Goal: Book appointment/travel/reservation

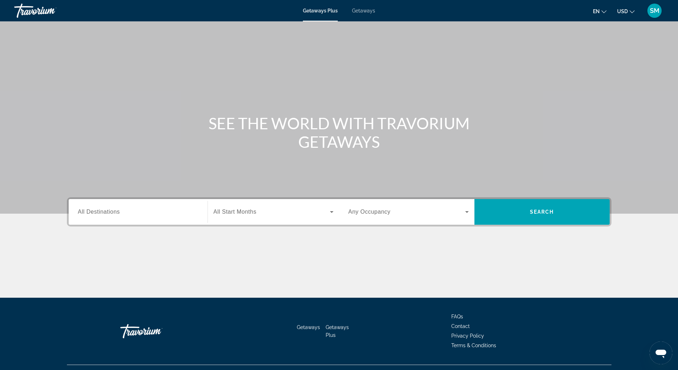
click at [109, 213] on span "All Destinations" at bounding box center [99, 211] width 42 height 6
click at [109, 213] on input "Destination All Destinations" at bounding box center [138, 212] width 120 height 9
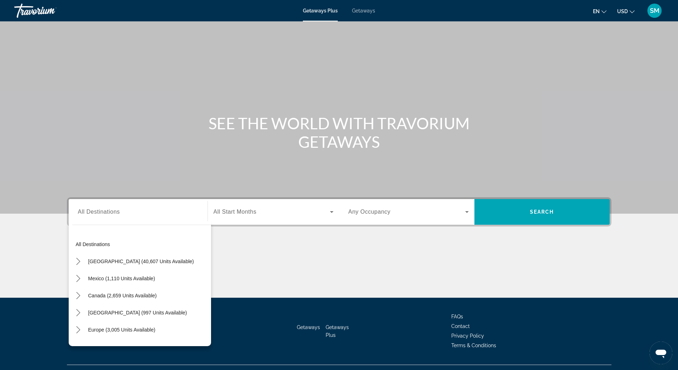
click at [362, 10] on span "Getaways" at bounding box center [363, 11] width 23 height 6
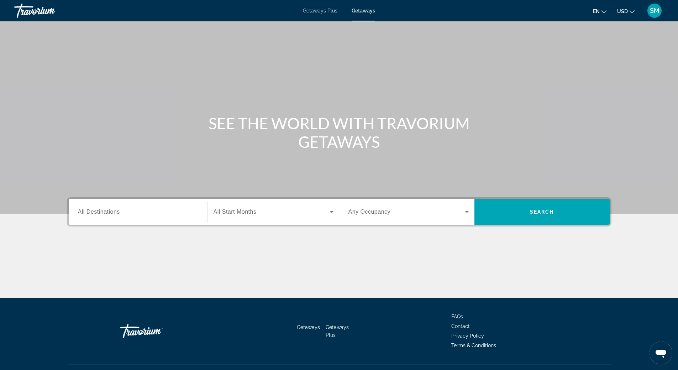
click at [102, 211] on span "All Destinations" at bounding box center [99, 211] width 42 height 6
click at [102, 211] on input "Destination All Destinations" at bounding box center [138, 212] width 120 height 9
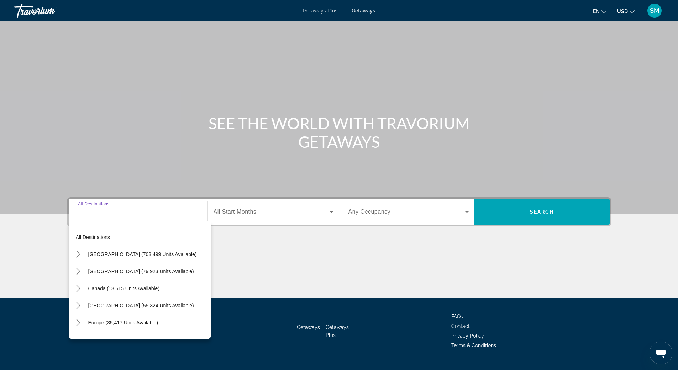
scroll to position [15, 0]
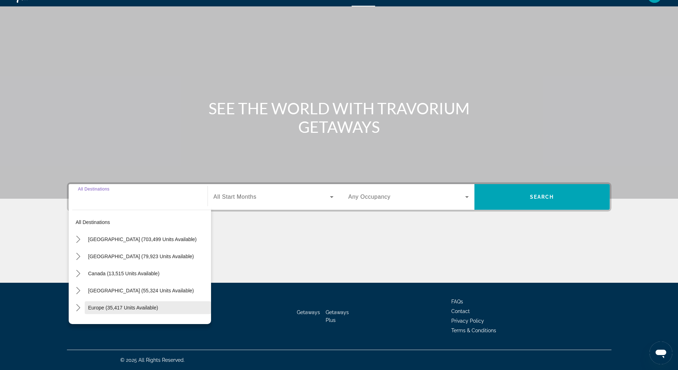
click at [121, 309] on span "Europe (35,417 units available)" at bounding box center [123, 307] width 70 height 6
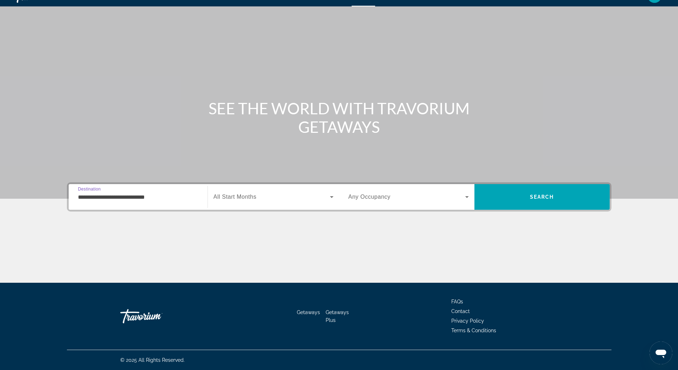
click at [125, 194] on input "**********" at bounding box center [138, 197] width 120 height 9
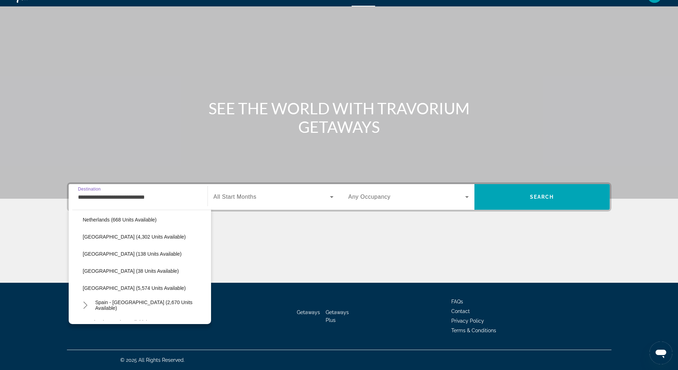
scroll to position [398, 0]
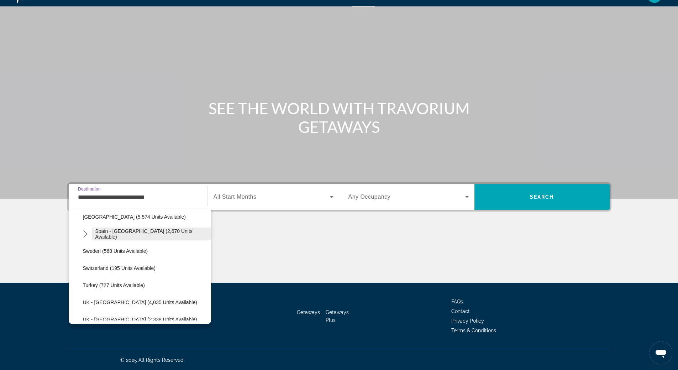
click at [135, 235] on span "Spain - [GEOGRAPHIC_DATA] (2,670 units available)" at bounding box center [151, 233] width 112 height 11
type input "**********"
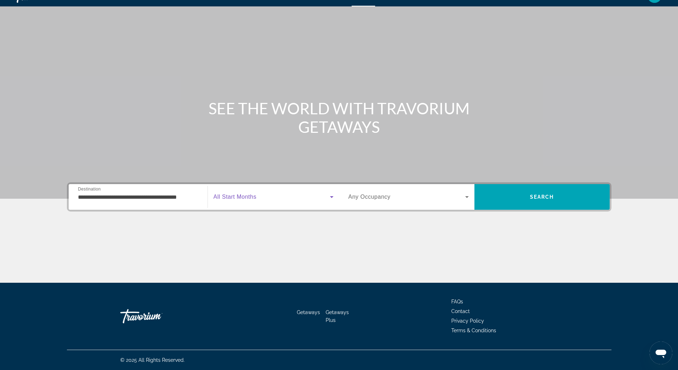
click at [332, 196] on icon "Search widget" at bounding box center [332, 197] width 4 height 2
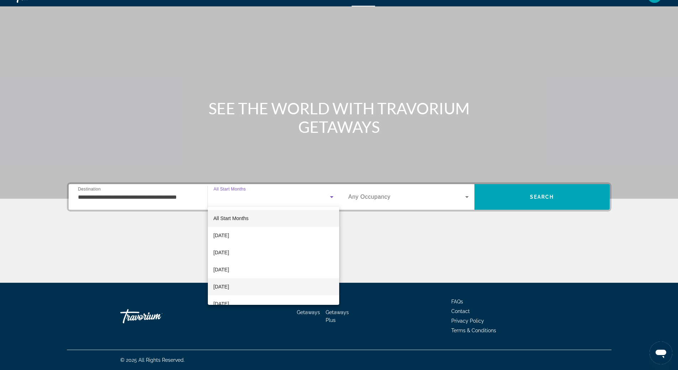
click at [276, 285] on mat-option "[DATE]" at bounding box center [273, 286] width 131 height 17
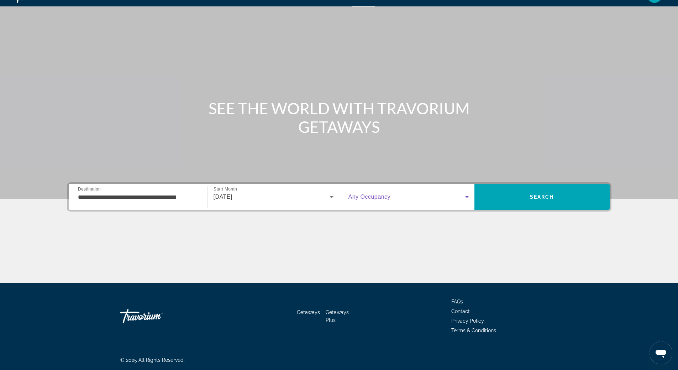
click at [465, 196] on icon "Search widget" at bounding box center [467, 197] width 4 height 2
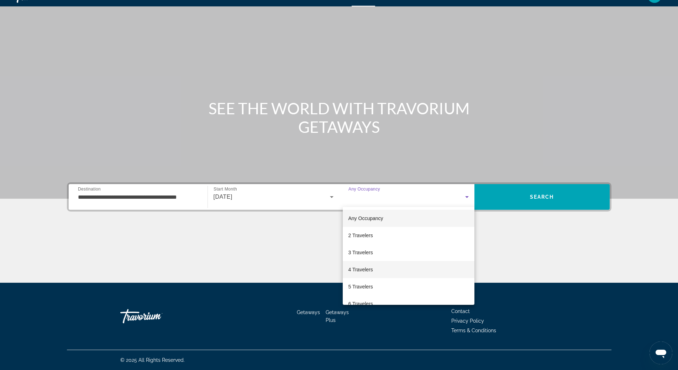
click at [416, 269] on mat-option "4 Travelers" at bounding box center [409, 269] width 132 height 17
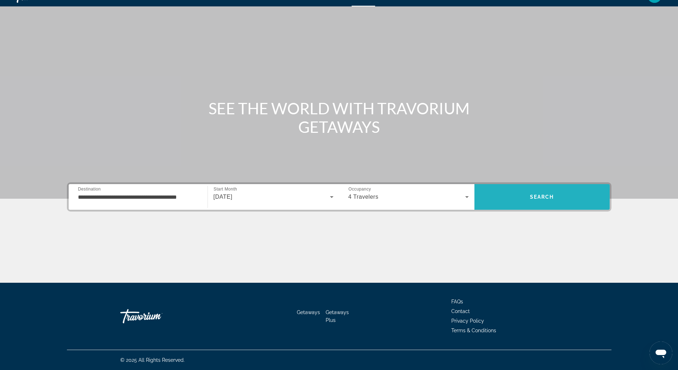
click at [544, 192] on span "Search" at bounding box center [541, 196] width 135 height 17
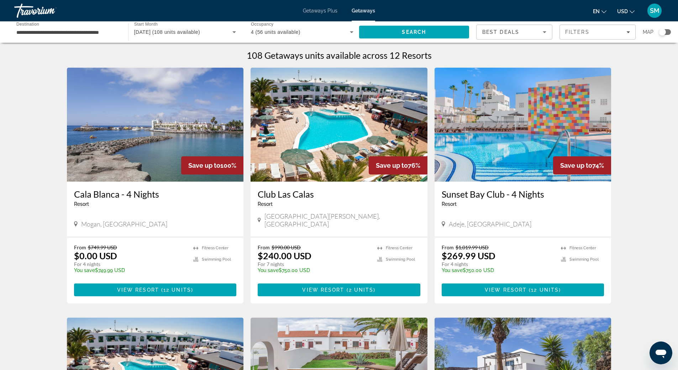
click at [317, 116] on img "Main content" at bounding box center [338, 125] width 177 height 114
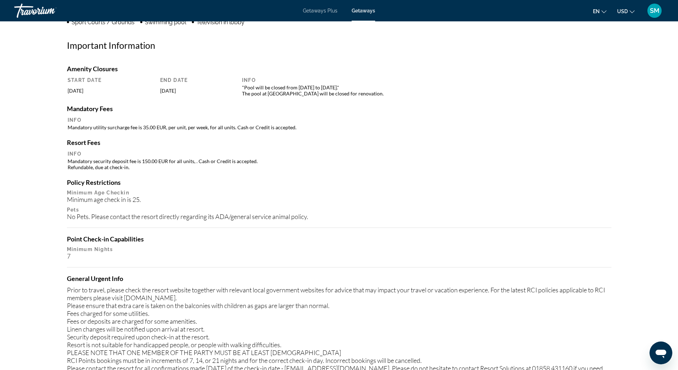
scroll to position [562, 0]
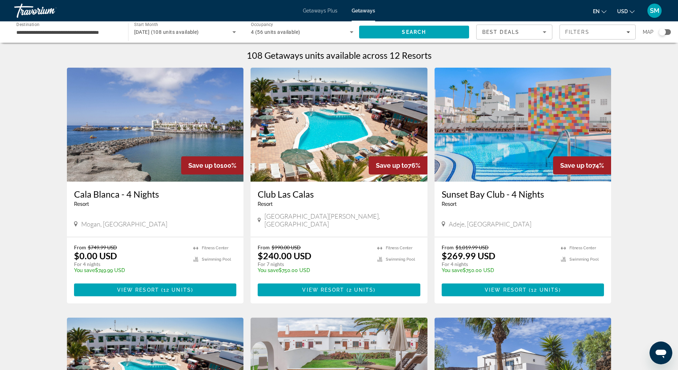
click at [319, 154] on img "Main content" at bounding box center [338, 125] width 177 height 114
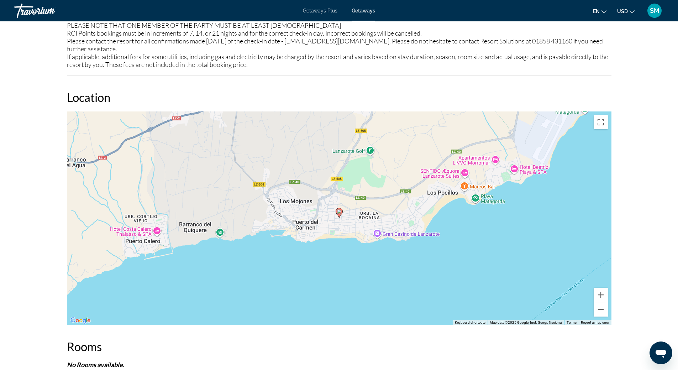
scroll to position [960, 0]
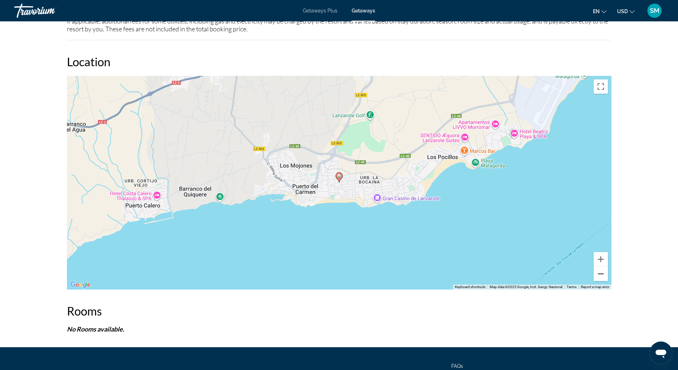
click at [604, 272] on button "Zoom out" at bounding box center [600, 273] width 14 height 14
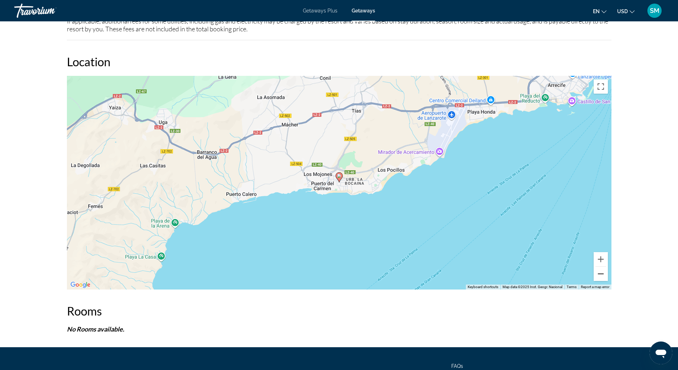
click at [604, 275] on button "Zoom out" at bounding box center [600, 273] width 14 height 14
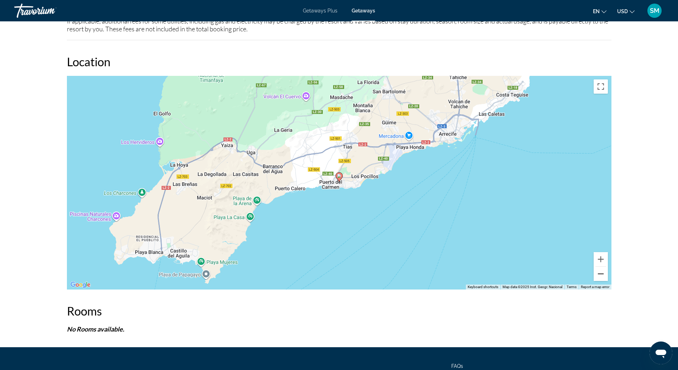
click at [604, 275] on button "Zoom out" at bounding box center [600, 273] width 14 height 14
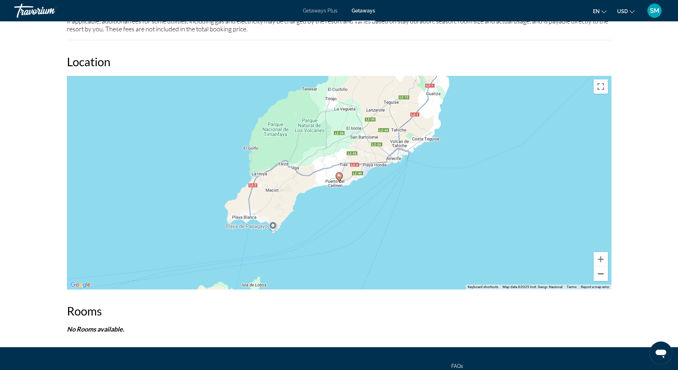
click at [604, 275] on button "Zoom out" at bounding box center [600, 273] width 14 height 14
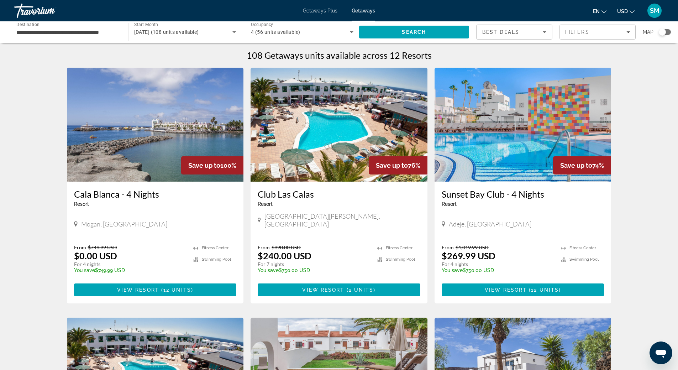
click at [507, 128] on img "Main content" at bounding box center [522, 125] width 177 height 114
